Goal: Use online tool/utility: Utilize a website feature to perform a specific function

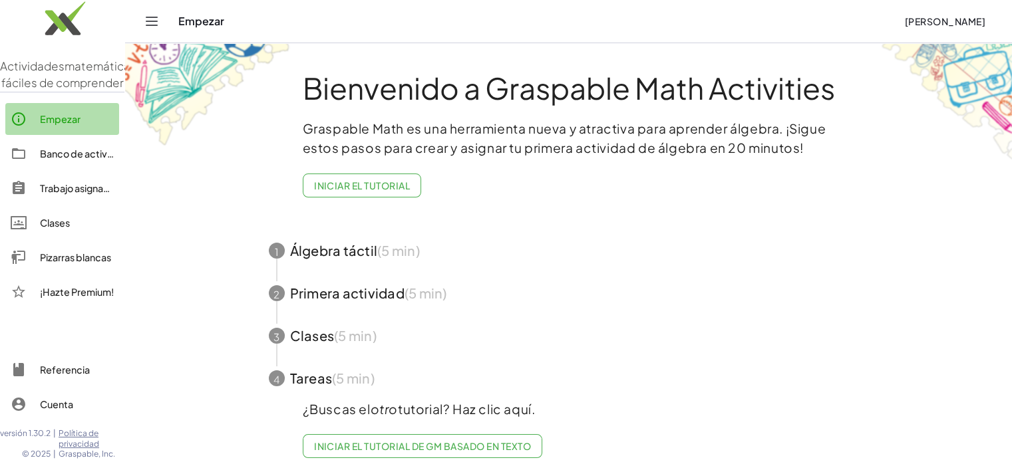
click at [72, 125] on font "Empezar" at bounding box center [60, 119] width 41 height 12
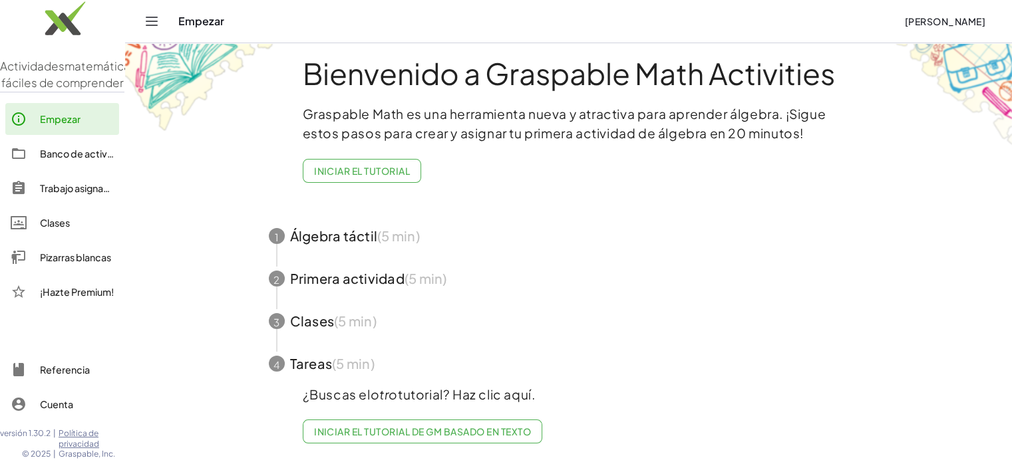
click at [58, 231] on div "Clases" at bounding box center [77, 223] width 74 height 16
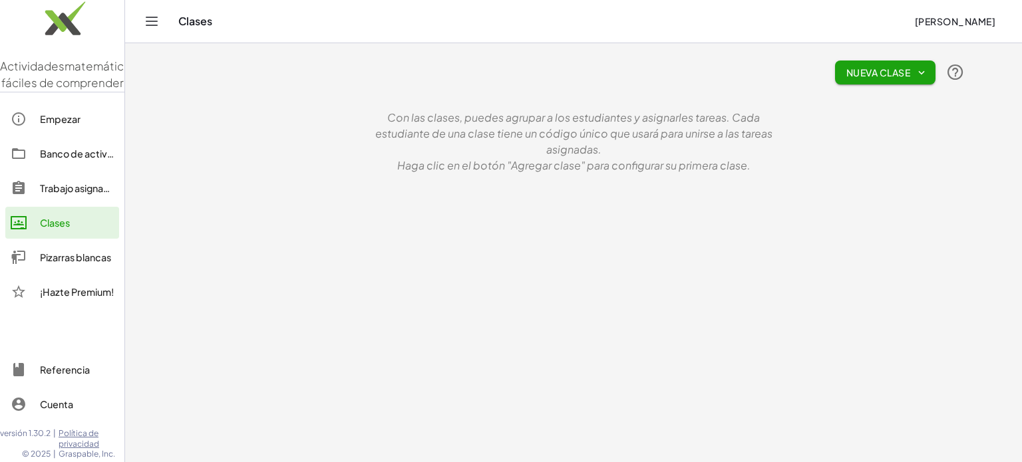
click at [464, 135] on font "Con las clases, puedes agrupar a los estudiantes y asignarles tareas. Cada estu…" at bounding box center [573, 133] width 397 height 46
click at [858, 72] on font "Nueva clase" at bounding box center [878, 73] width 64 height 12
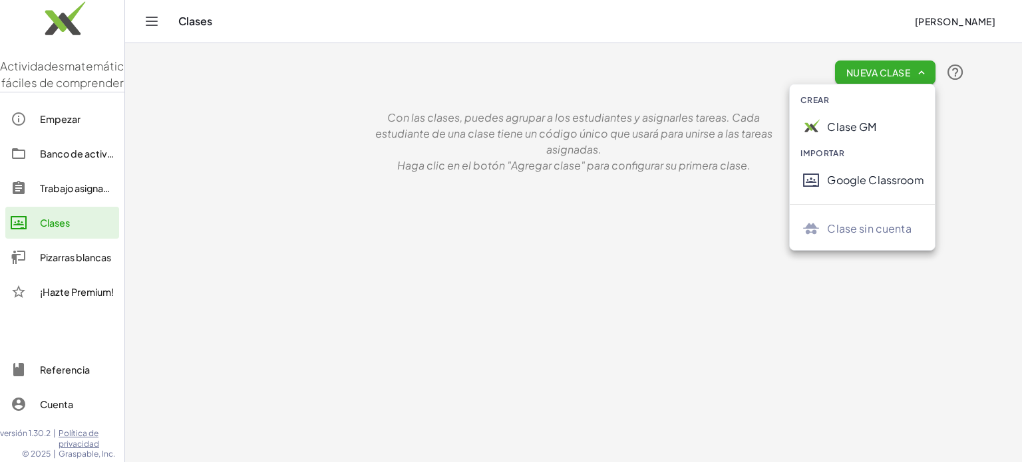
click at [819, 100] on font "Crear" at bounding box center [814, 100] width 29 height 10
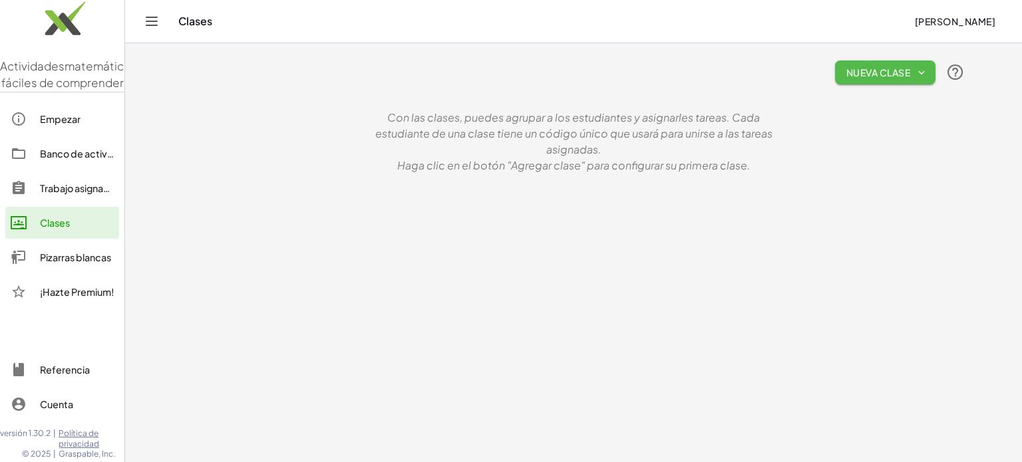
click at [866, 75] on font "Nueva clase" at bounding box center [878, 73] width 64 height 12
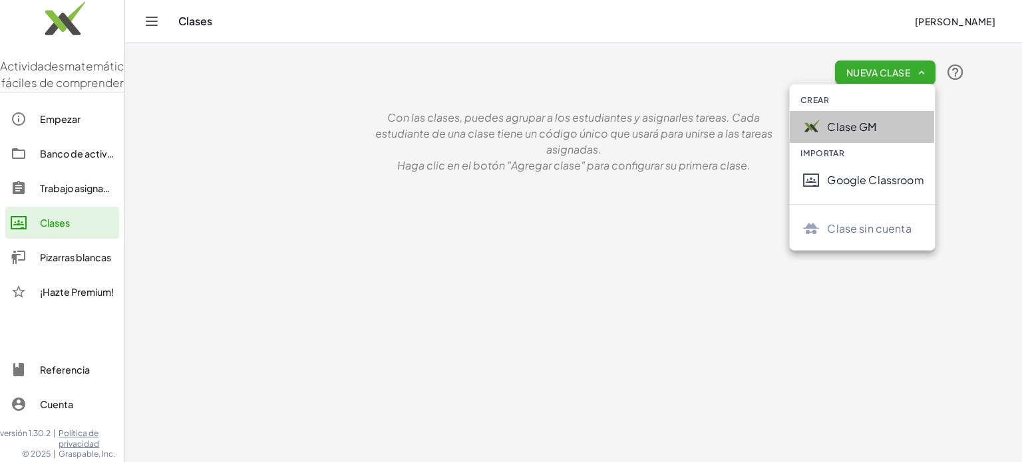
click at [862, 134] on div "Clase GM" at bounding box center [875, 127] width 96 height 16
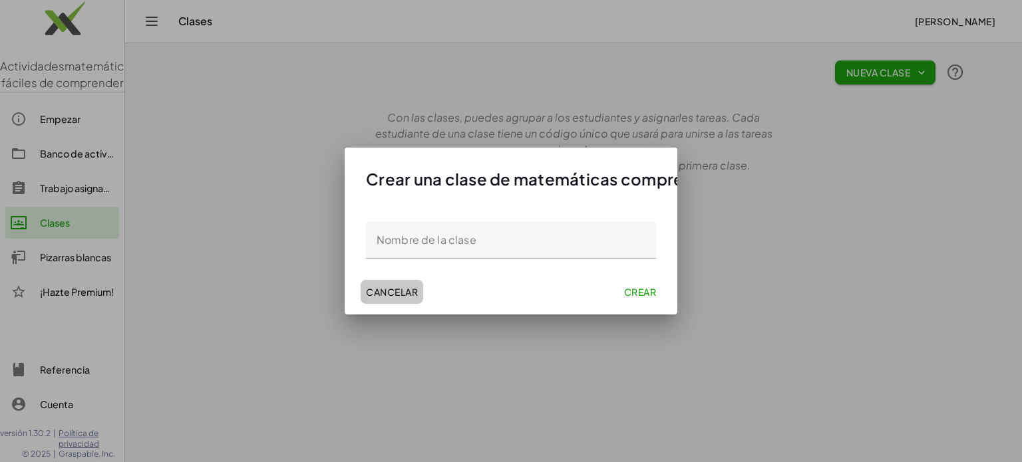
click at [387, 297] on font "Cancelar" at bounding box center [392, 292] width 52 height 12
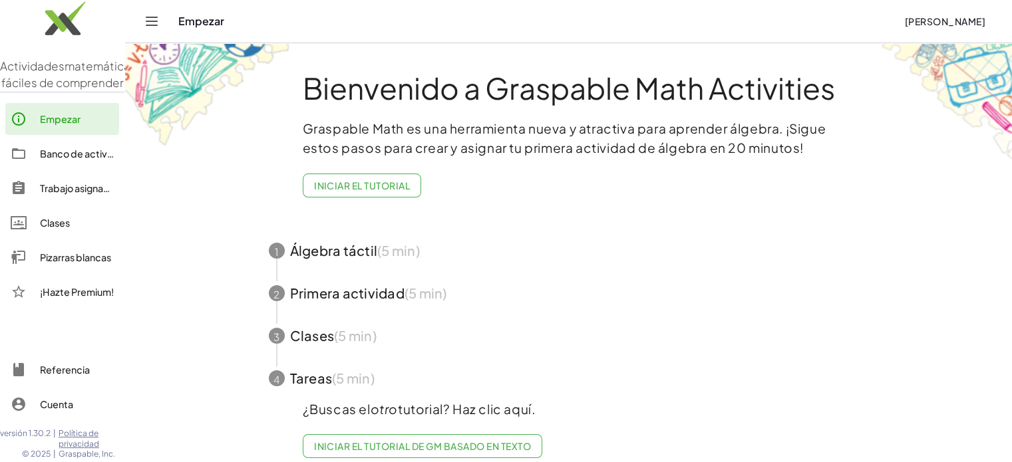
click at [189, 23] on div "Empezar" at bounding box center [535, 21] width 715 height 13
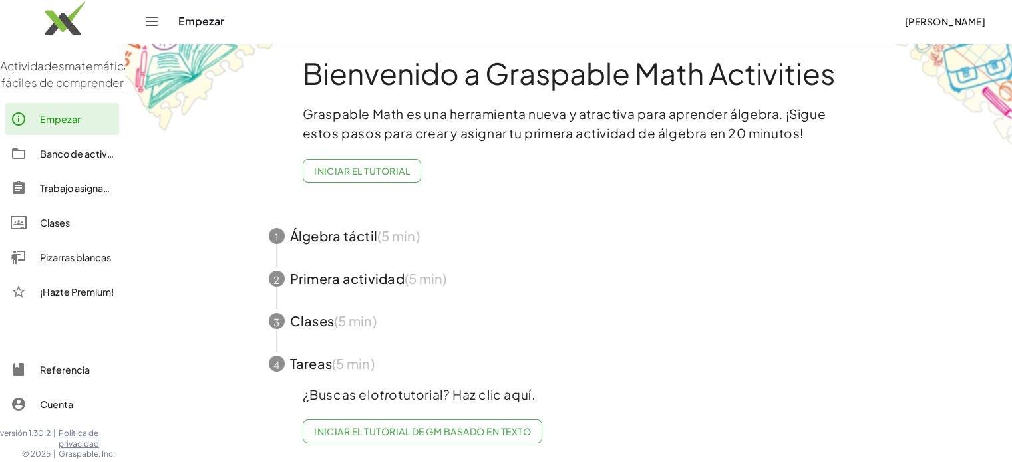
click at [341, 225] on span "button" at bounding box center [569, 236] width 632 height 43
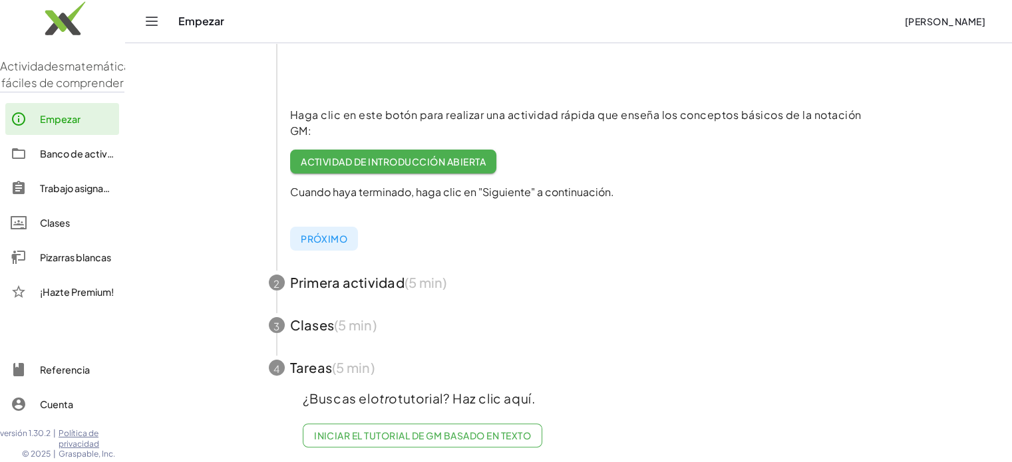
scroll to position [277, 0]
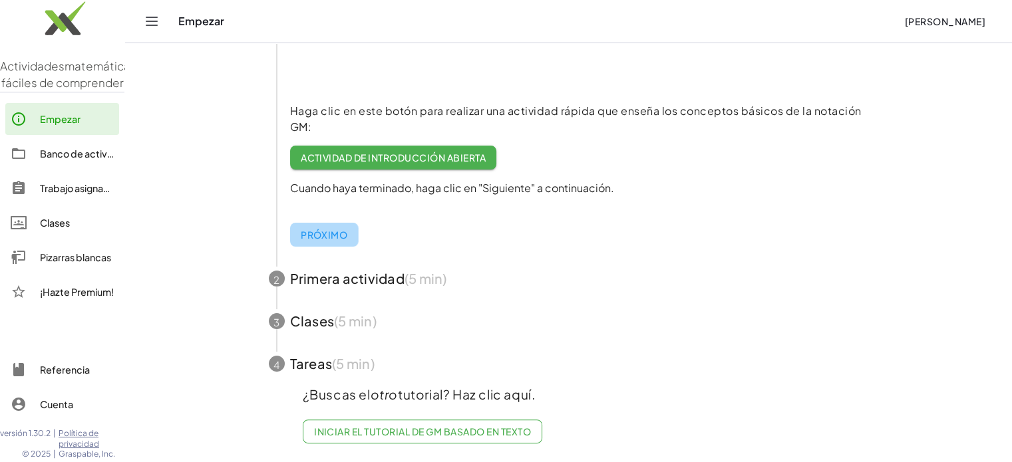
click at [335, 229] on font "Próximo" at bounding box center [324, 235] width 47 height 12
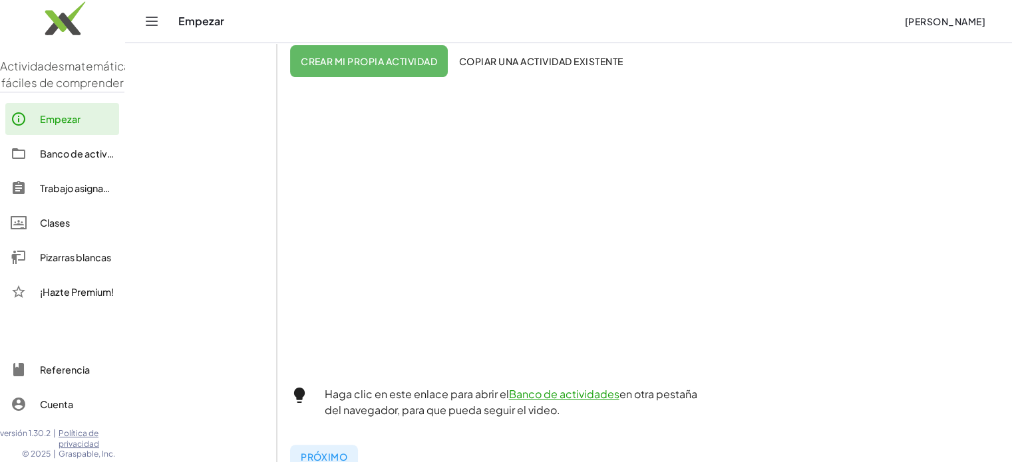
click at [540, 392] on font "Banco de actividades" at bounding box center [564, 394] width 110 height 14
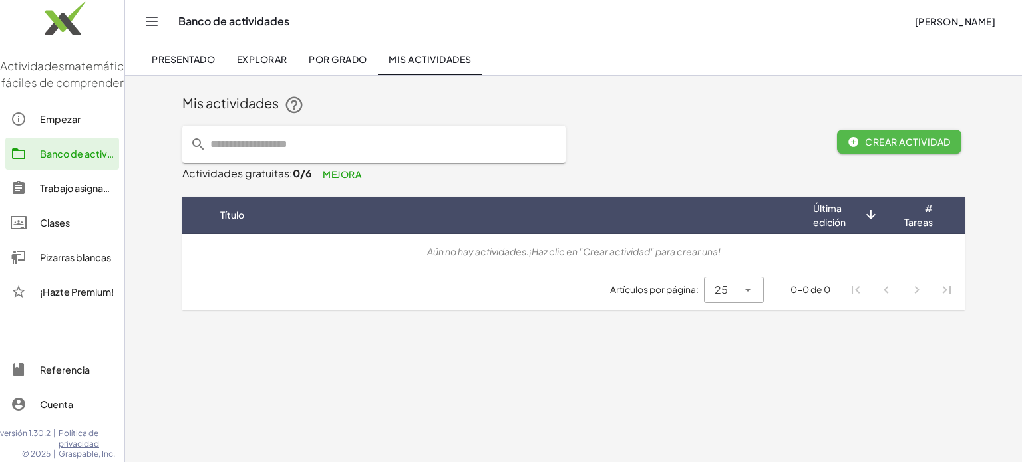
click at [877, 144] on font "Crear actividad" at bounding box center [907, 142] width 85 height 12
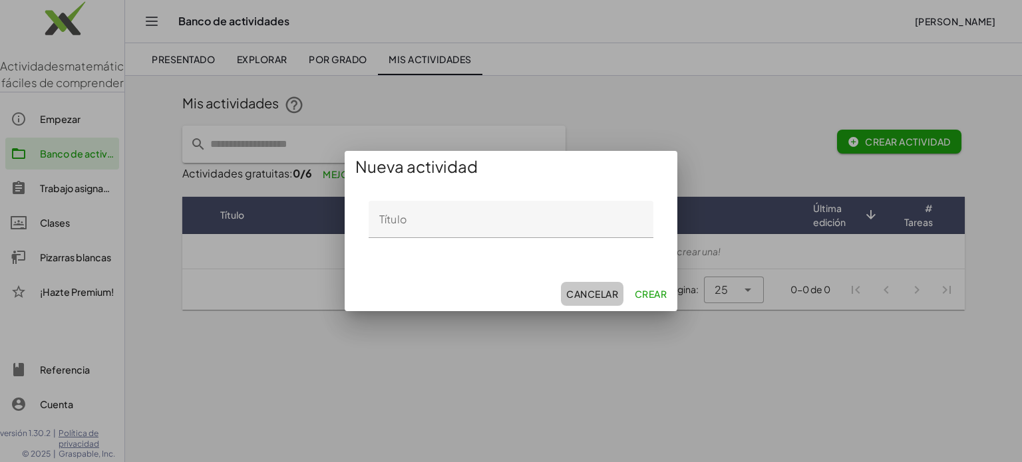
click at [596, 292] on font "Cancelar" at bounding box center [592, 294] width 52 height 12
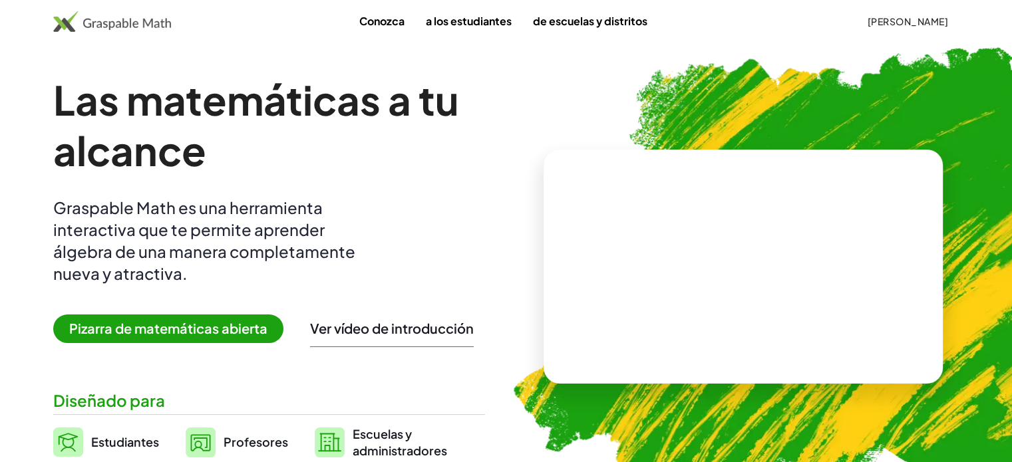
click at [226, 335] on font "Pizarra de matemáticas abierta" at bounding box center [168, 328] width 198 height 17
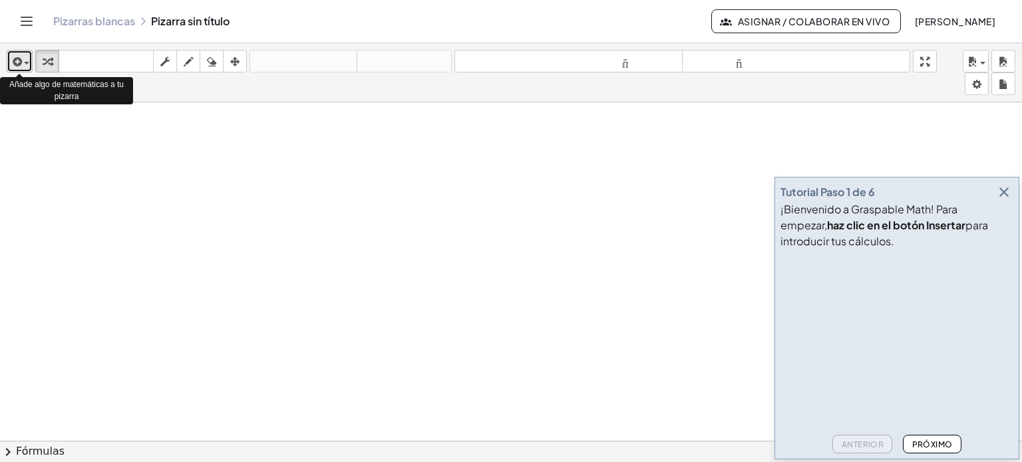
click at [25, 65] on div "button" at bounding box center [19, 61] width 19 height 16
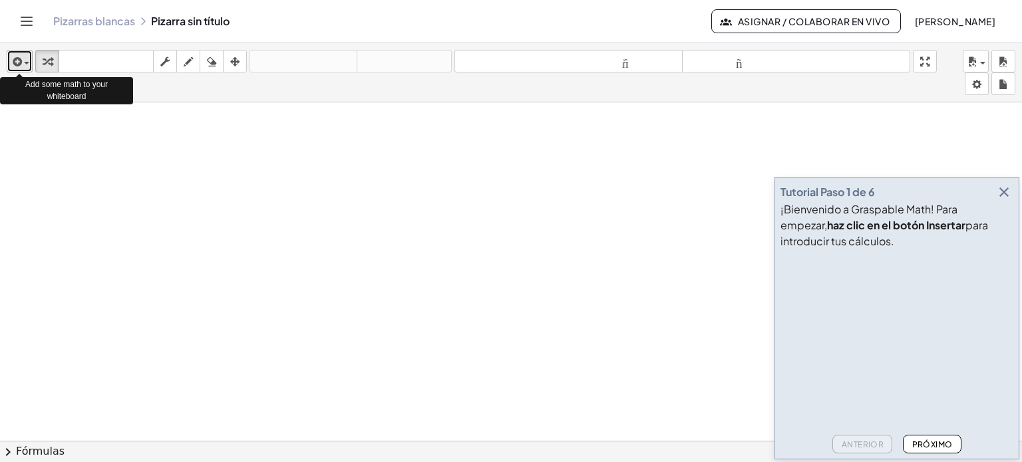
click at [26, 65] on div "button" at bounding box center [19, 61] width 19 height 16
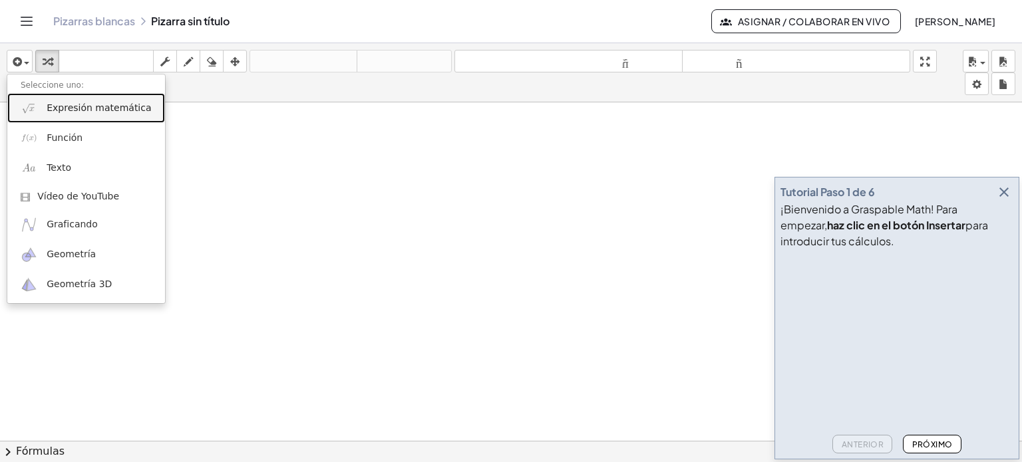
click at [74, 108] on font "Expresión matemática" at bounding box center [99, 107] width 104 height 11
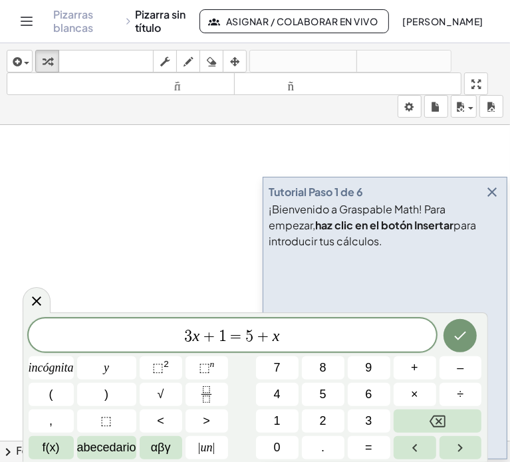
click at [183, 335] on span "3 x + 1 = 5 + x ​" at bounding box center [233, 336] width 408 height 19
drag, startPoint x: 183, startPoint y: 335, endPoint x: 293, endPoint y: 343, distance: 110.0
click at [293, 343] on span "3 x + 1 = 5 + x" at bounding box center [233, 336] width 408 height 19
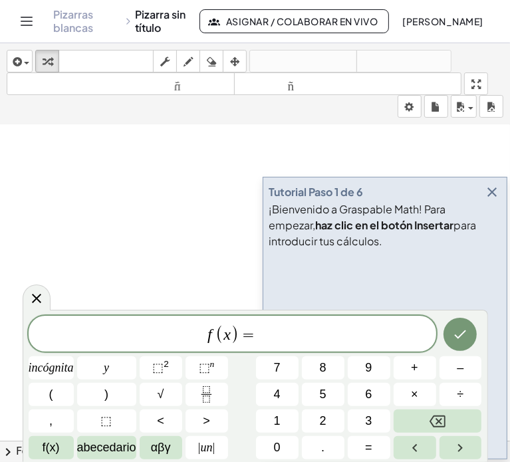
scroll to position [35, 0]
click at [325, 422] on font "2" at bounding box center [323, 420] width 7 height 13
click at [416, 364] on font "+" at bounding box center [414, 367] width 7 height 13
click at [360, 416] on button "3" at bounding box center [369, 421] width 43 height 23
click at [454, 334] on icon "Hecho" at bounding box center [460, 335] width 16 height 16
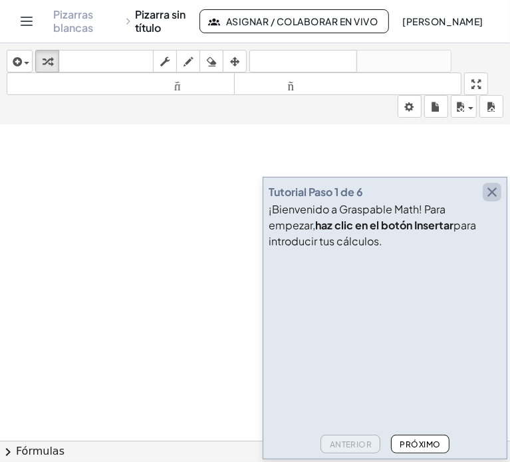
click at [492, 193] on icon "button" at bounding box center [492, 192] width 16 height 16
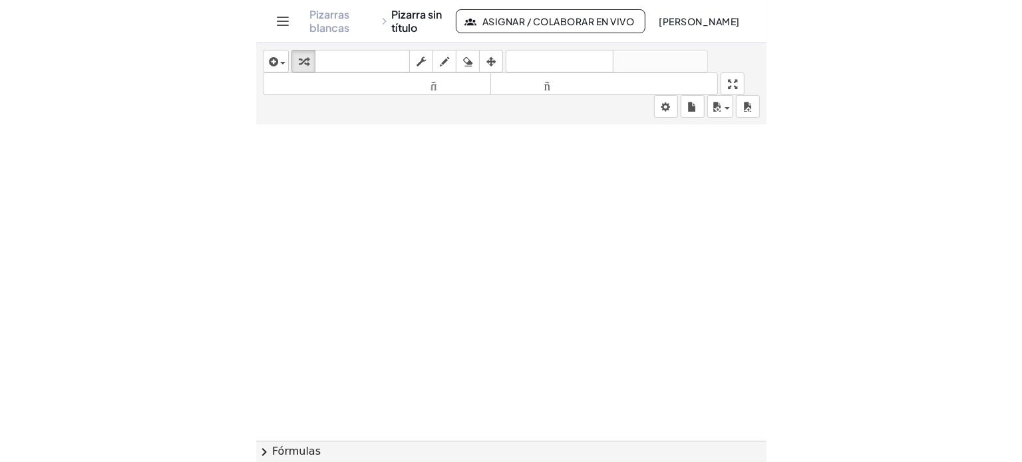
scroll to position [0, 0]
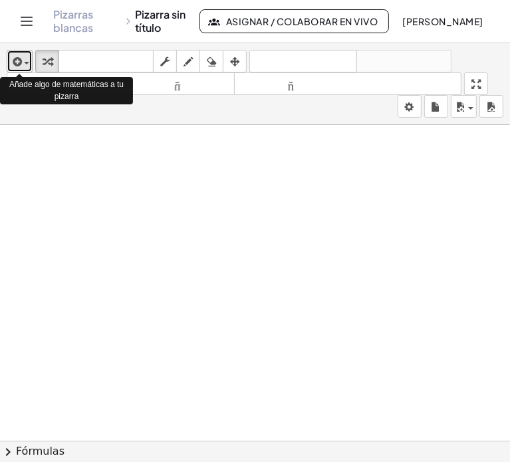
click at [24, 65] on span "button" at bounding box center [23, 63] width 3 height 9
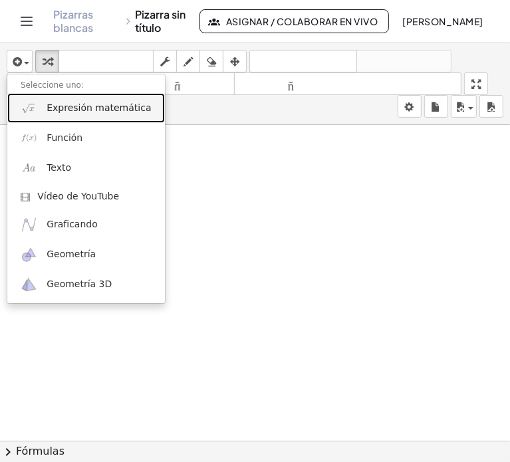
click at [71, 112] on font "Expresión matemática" at bounding box center [99, 107] width 104 height 11
